Goal: Information Seeking & Learning: Learn about a topic

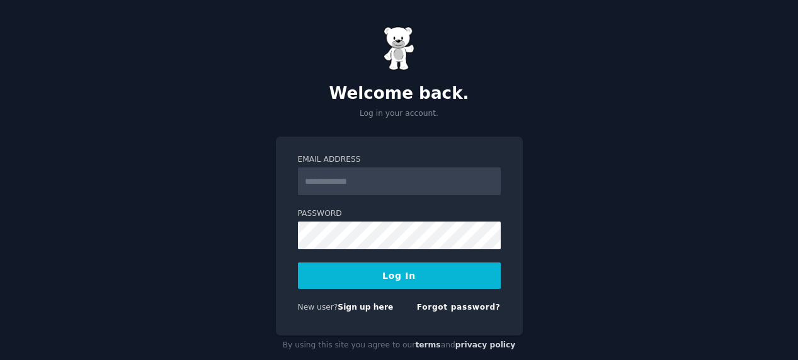
click at [369, 180] on input "Email Address" at bounding box center [399, 182] width 203 height 28
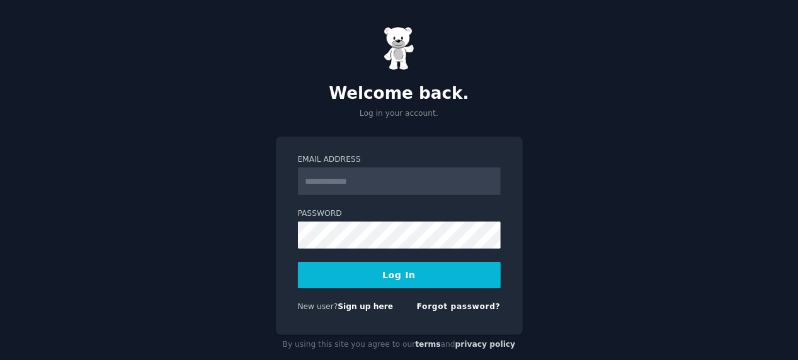
type input "**********"
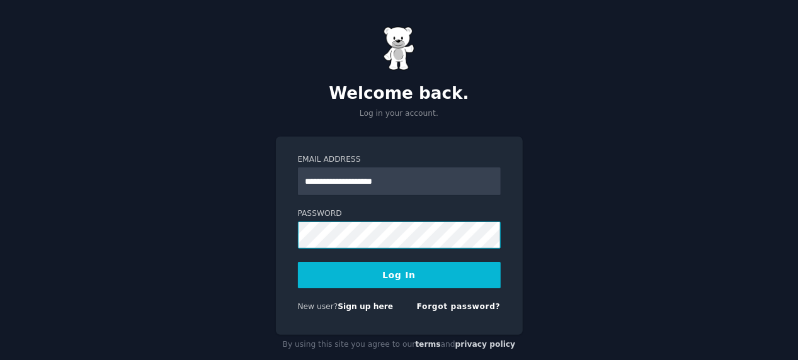
click at [298, 262] on button "Log In" at bounding box center [399, 275] width 203 height 26
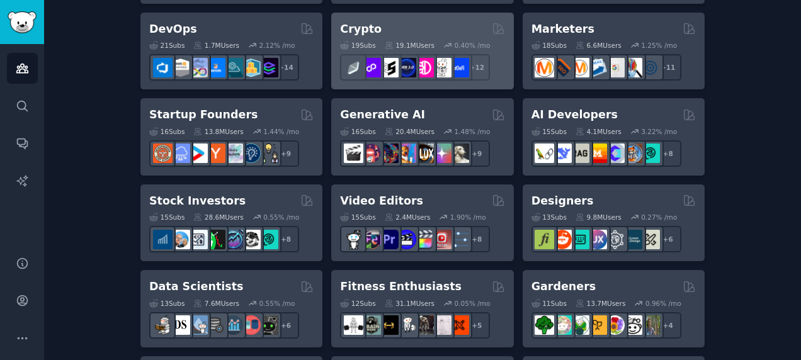
scroll to position [189, 0]
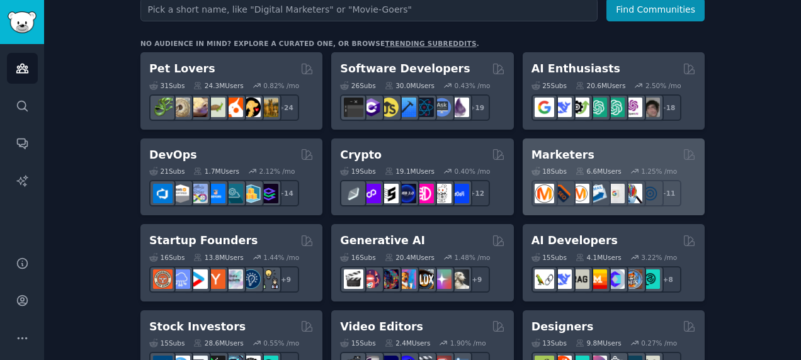
click at [627, 147] on div "Marketers" at bounding box center [614, 155] width 164 height 16
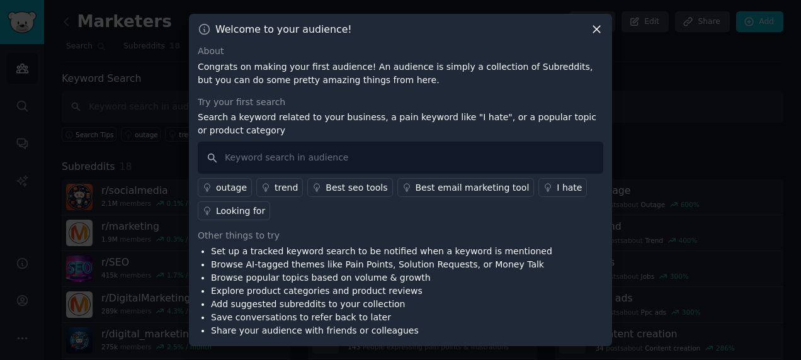
click at [346, 189] on div "Best seo tools" at bounding box center [357, 187] width 62 height 13
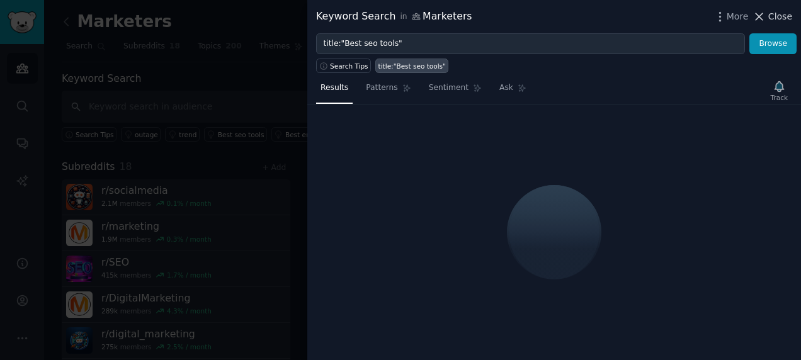
click at [777, 11] on span "Close" at bounding box center [781, 16] width 24 height 13
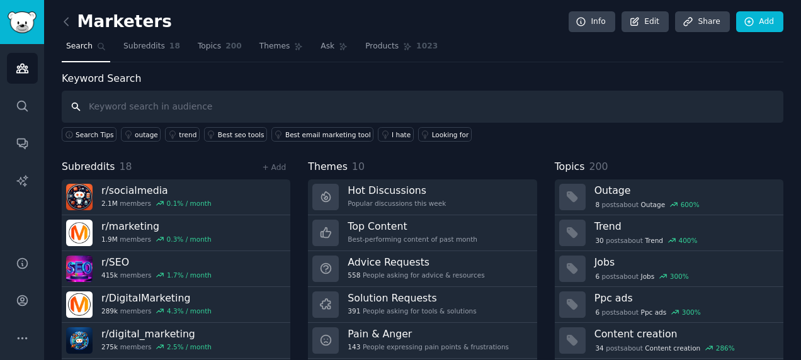
click at [217, 100] on input "text" at bounding box center [423, 107] width 722 height 32
type input "bus"
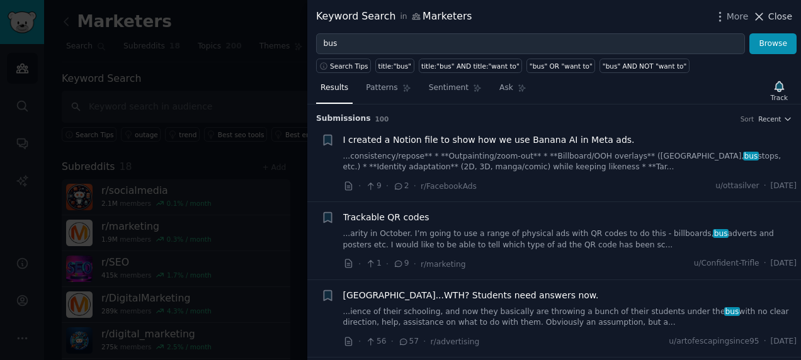
click at [766, 13] on icon at bounding box center [759, 16] width 13 height 13
